Goal: Find specific page/section: Find specific page/section

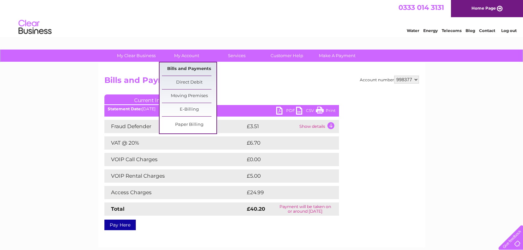
click at [184, 66] on link "Bills and Payments" at bounding box center [189, 69] width 55 height 13
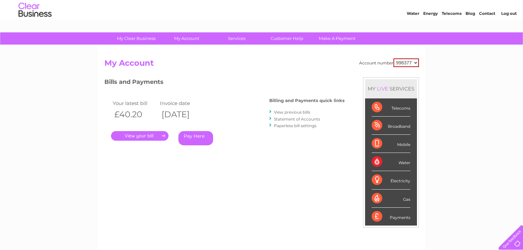
scroll to position [17, 0]
click at [289, 113] on link "View previous bills" at bounding box center [292, 112] width 36 height 5
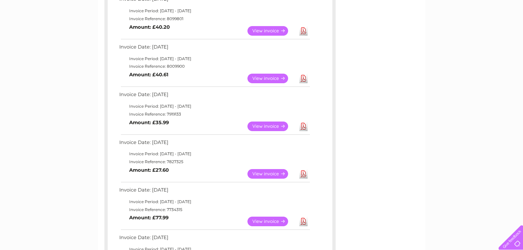
scroll to position [132, 0]
